Goal: Transaction & Acquisition: Subscribe to service/newsletter

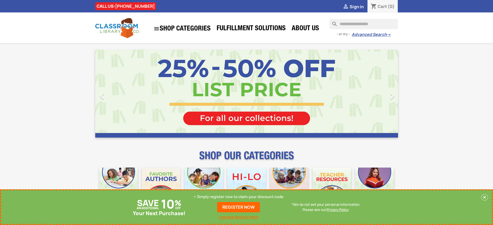
click at [238, 197] on p "+ Simply register now to claim your discount code" at bounding box center [238, 196] width 89 height 5
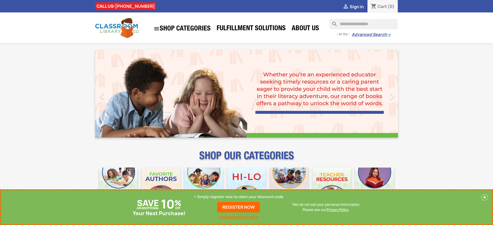
click at [238, 197] on p "+ Simply register now to claim your discount code" at bounding box center [238, 196] width 89 height 5
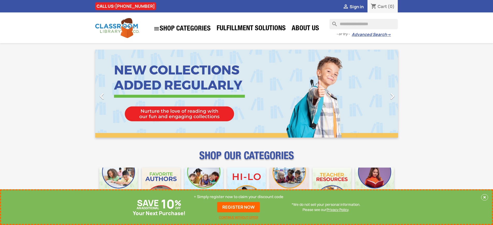
click at [238, 197] on p "+ Simply register now to claim your discount code" at bounding box center [238, 196] width 89 height 5
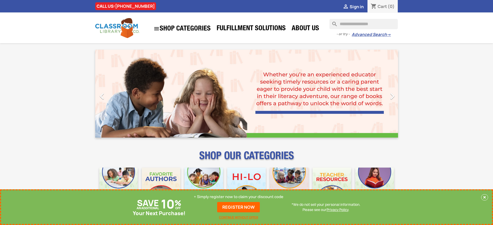
click at [238, 197] on p "+ Simply register now to claim your discount code" at bounding box center [238, 196] width 89 height 5
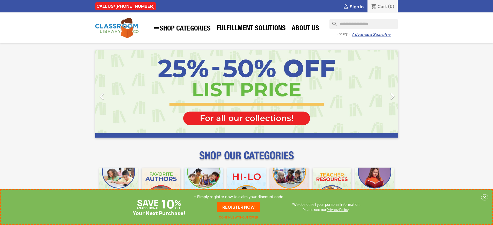
click at [238, 197] on p "+ Simply register now to claim your discount code" at bounding box center [238, 196] width 89 height 5
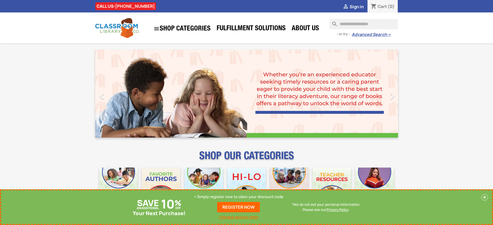
click at [238, 197] on p "+ Simply register now to claim your discount code" at bounding box center [238, 196] width 89 height 5
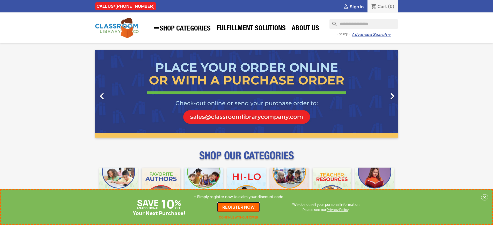
click at [238, 207] on link "REGISTER NOW" at bounding box center [238, 207] width 43 height 10
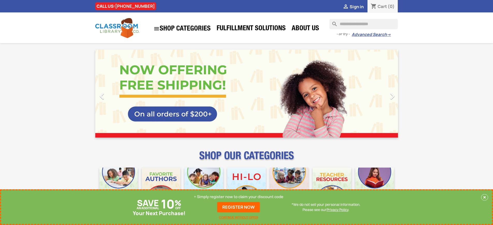
click at [238, 197] on p "+ Simply register now to claim your discount code" at bounding box center [238, 196] width 89 height 5
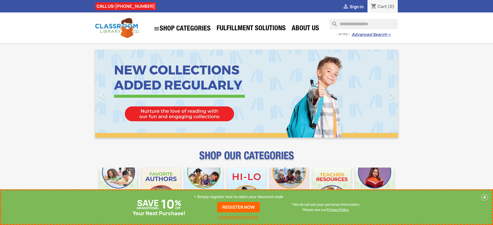
click at [238, 197] on p "+ Simply register now to claim your discount code" at bounding box center [238, 196] width 89 height 5
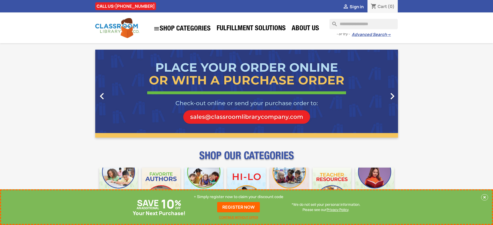
click at [238, 197] on p "+ Simply register now to claim your discount code" at bounding box center [238, 196] width 89 height 5
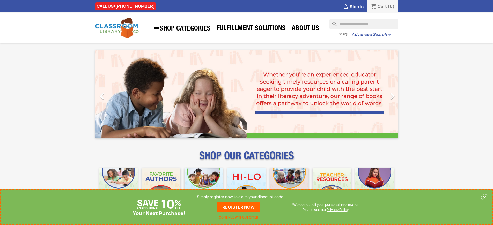
click at [238, 197] on p "+ Simply register now to claim your discount code" at bounding box center [238, 196] width 89 height 5
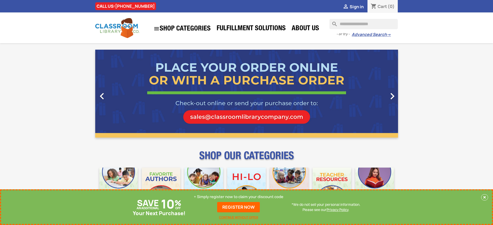
click at [238, 197] on p "+ Simply register now to claim your discount code" at bounding box center [238, 196] width 89 height 5
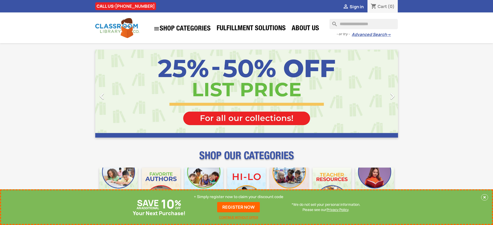
click at [238, 197] on p "+ Simply register now to claim your discount code" at bounding box center [238, 196] width 89 height 5
